Goal: Task Accomplishment & Management: Manage account settings

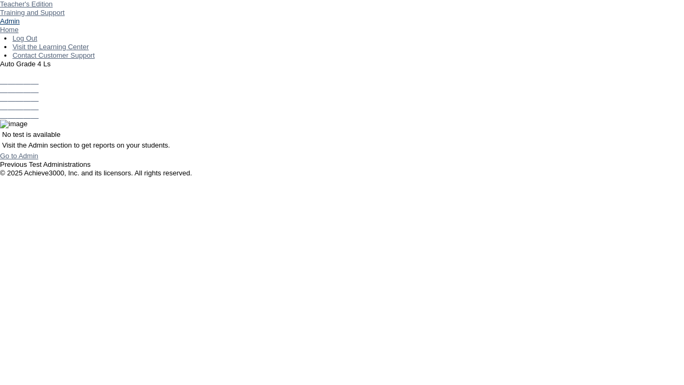
click at [20, 25] on link "Admin" at bounding box center [10, 21] width 20 height 8
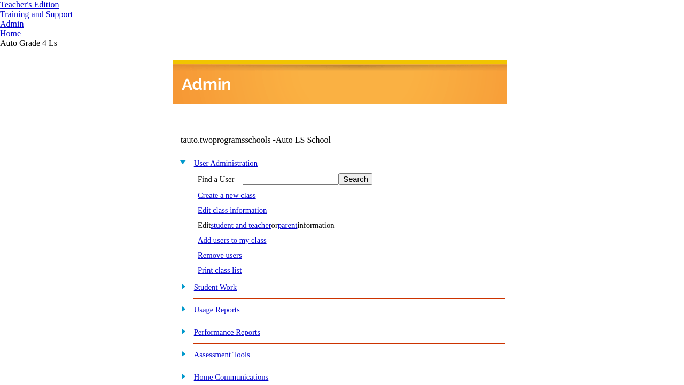
click at [236, 208] on link "Edit class information" at bounding box center [232, 210] width 69 height 9
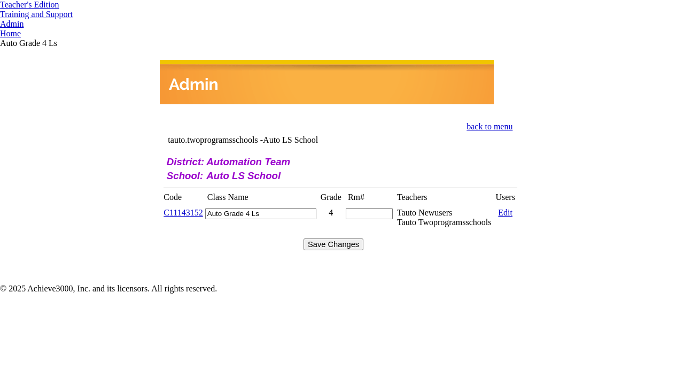
click at [190, 208] on link "C11143152" at bounding box center [183, 212] width 39 height 9
